Goal: Navigation & Orientation: Find specific page/section

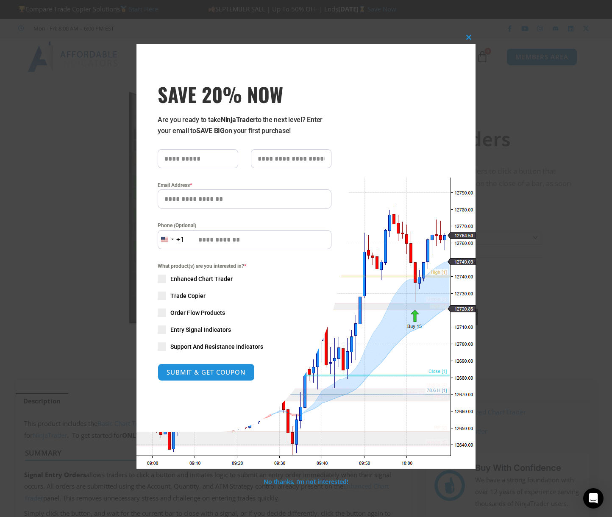
click at [505, 126] on div "Close this module SAVE 20% NOW Are you ready to take NinjaTrader to the next le…" at bounding box center [306, 258] width 612 height 517
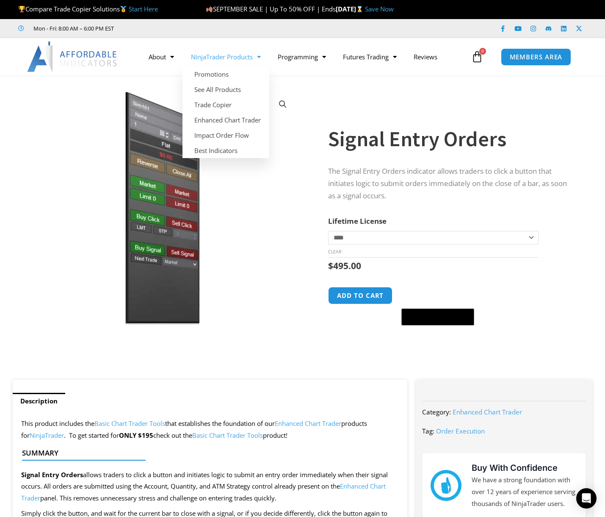
click at [246, 55] on link "NinjaTrader Products" at bounding box center [226, 56] width 87 height 19
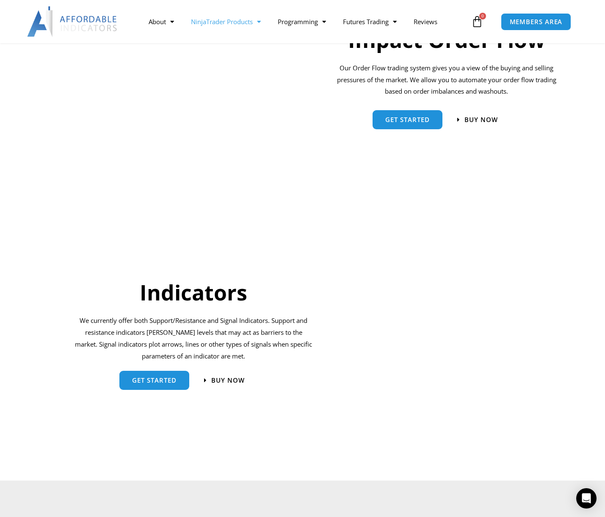
scroll to position [763, 0]
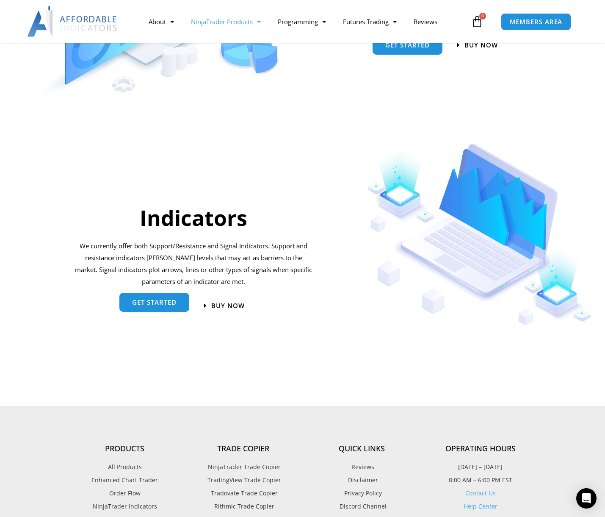
click at [178, 307] on link "get started" at bounding box center [154, 302] width 70 height 19
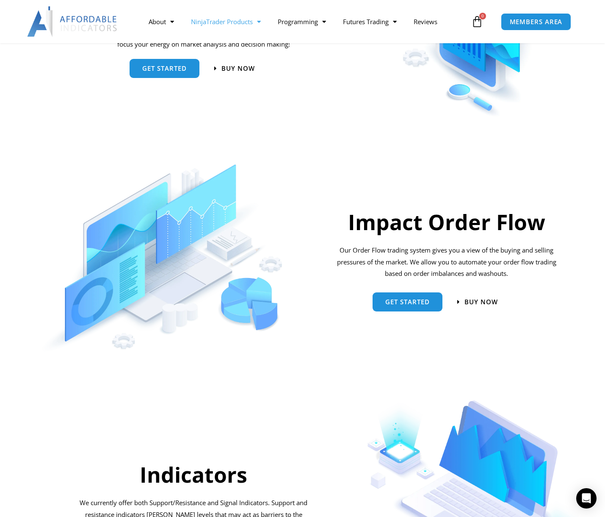
scroll to position [471, 0]
